Goal: Contribute content: Add original content to the website for others to see

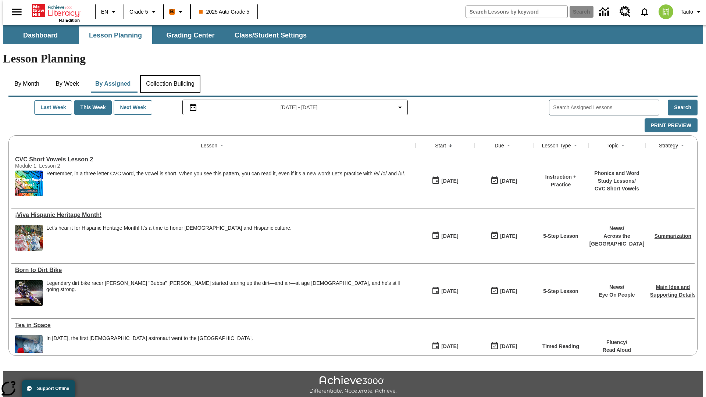
click at [170, 75] on button "Collection Building" at bounding box center [170, 84] width 60 height 18
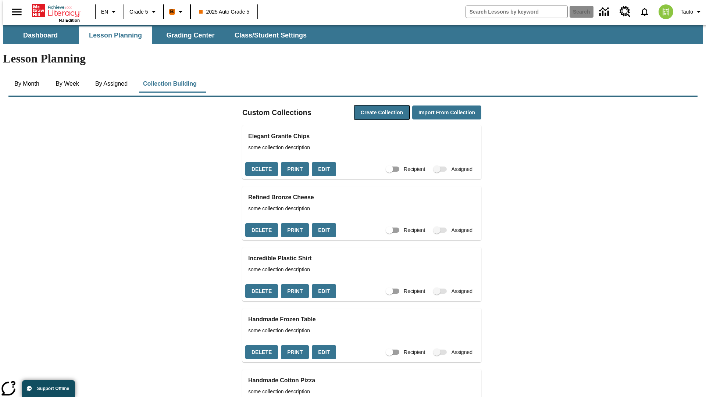
click at [369, 106] on button "Create Collection" at bounding box center [382, 113] width 55 height 14
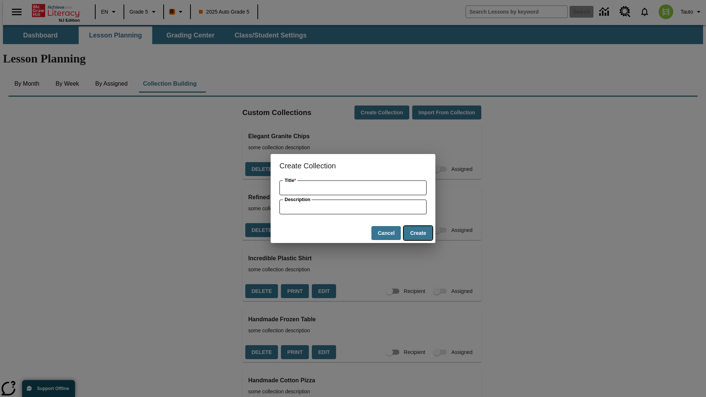
click at [418, 233] on button "Create" at bounding box center [418, 233] width 29 height 14
type input "Unbranded Soft Sausages"
type input "some collection description"
click at [418, 233] on button "Create" at bounding box center [418, 233] width 29 height 14
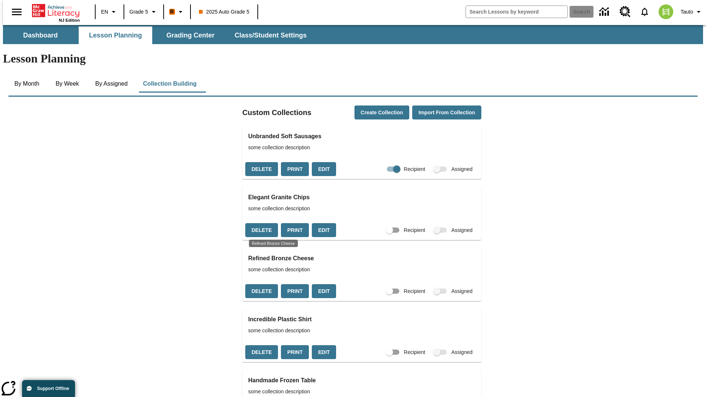
click at [384, 162] on input "Recipient" at bounding box center [397, 169] width 42 height 14
checkbox input "false"
click at [260, 162] on button "Delete" at bounding box center [261, 169] width 33 height 14
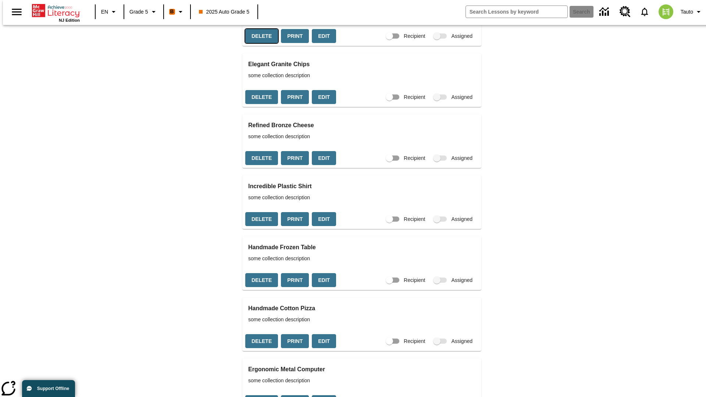
click at [292, 43] on button "Print" at bounding box center [295, 36] width 28 height 14
